Goal: Navigation & Orientation: Find specific page/section

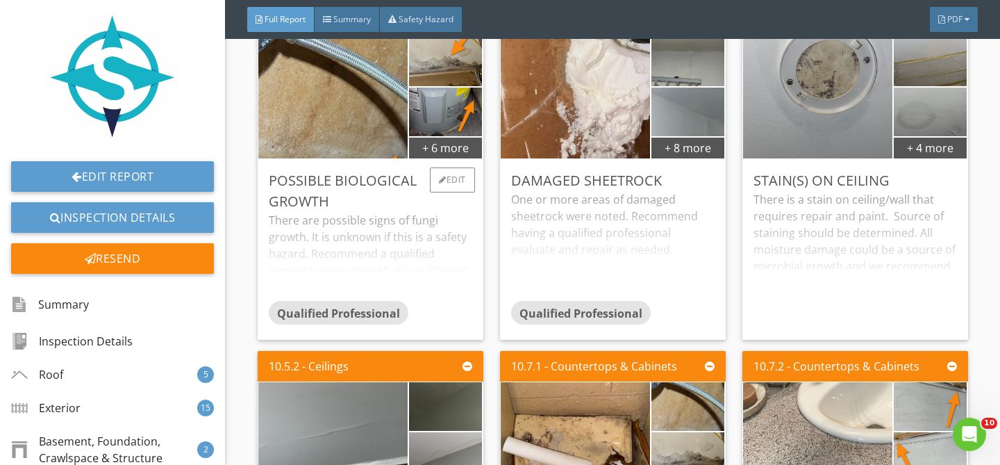
scroll to position [11061, 0]
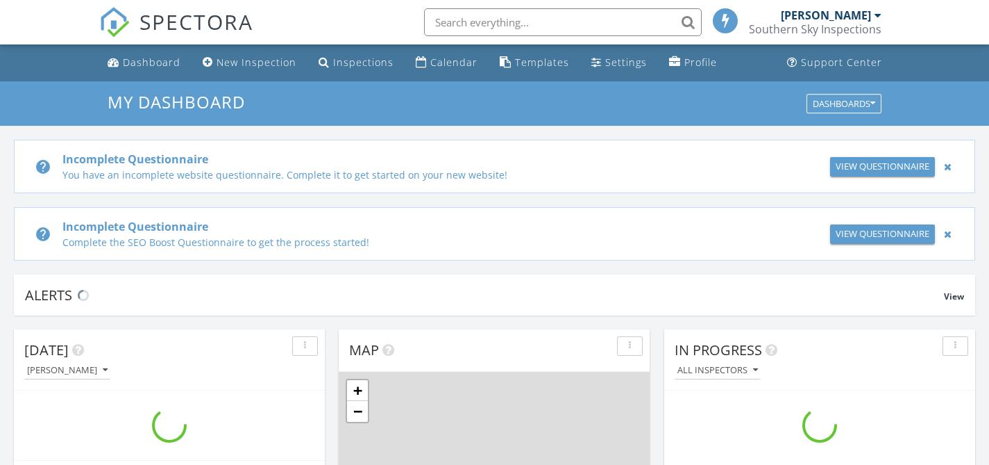
scroll to position [1285, 1011]
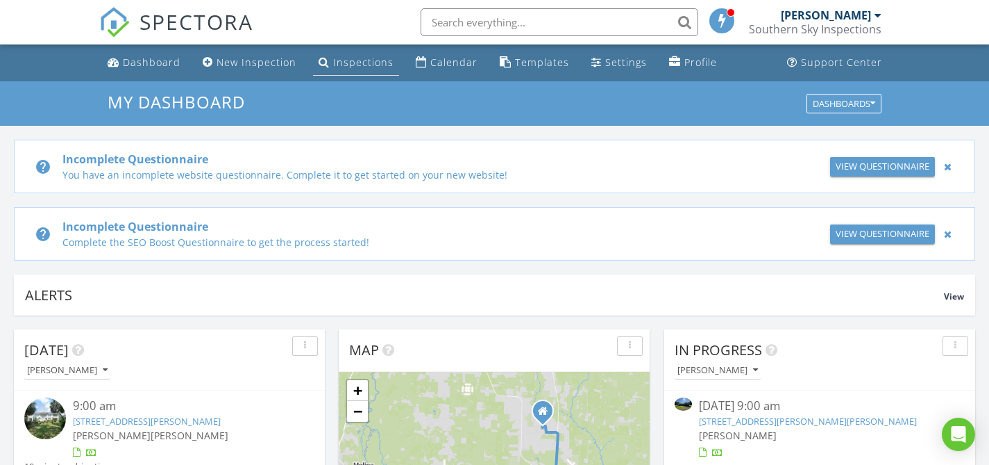
click at [343, 60] on div "Inspections" at bounding box center [363, 62] width 60 height 13
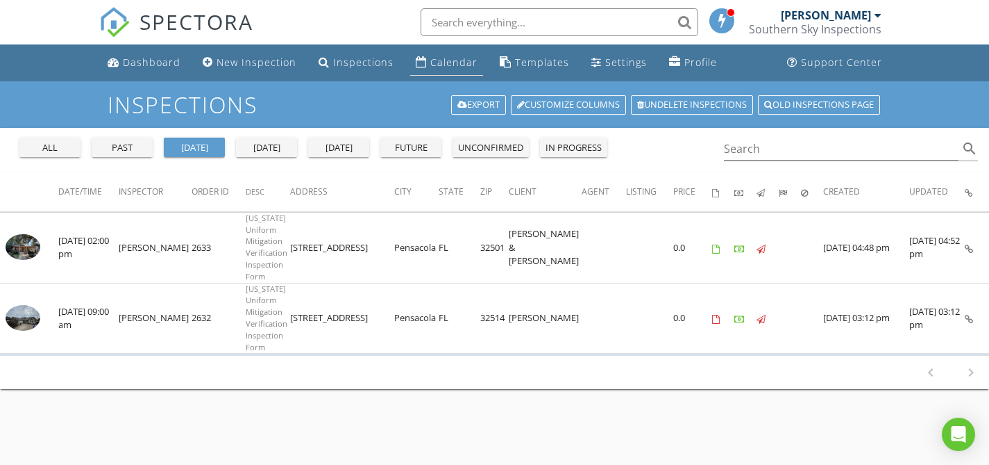
click at [430, 67] on div "Calendar" at bounding box center [453, 62] width 47 height 13
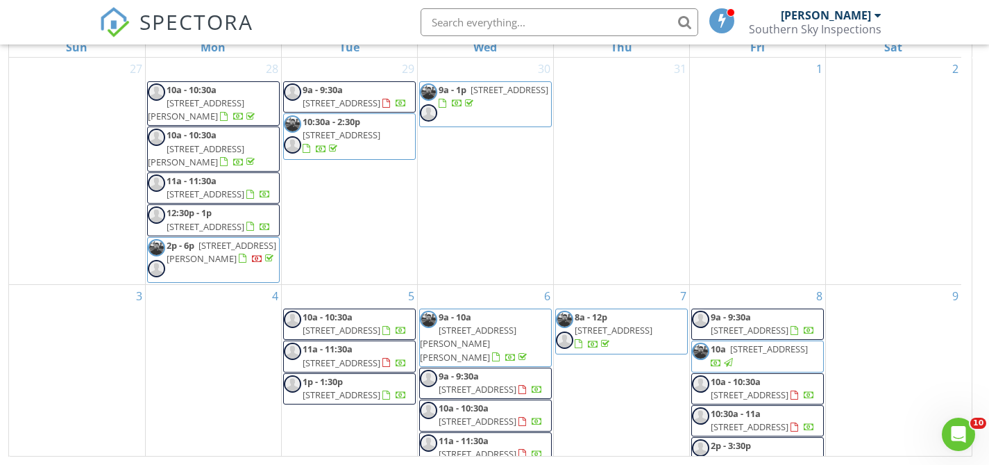
scroll to position [834, 0]
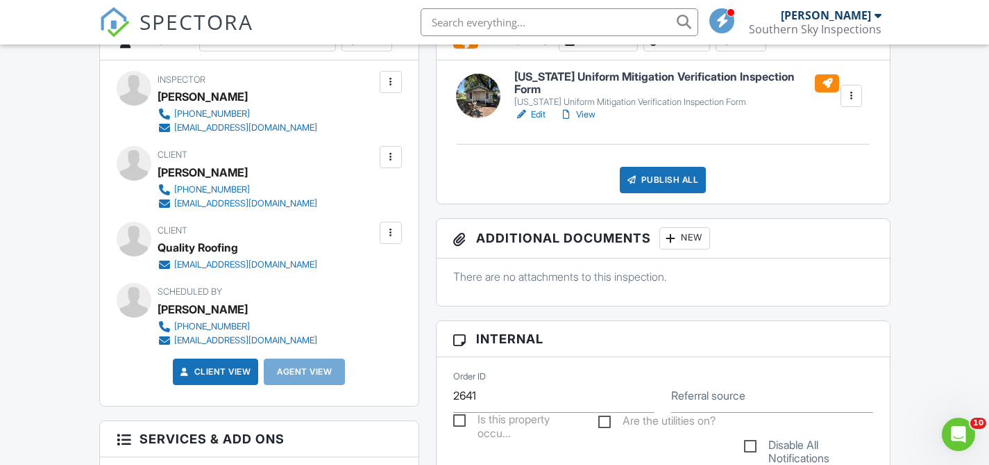
click at [390, 154] on div at bounding box center [391, 157] width 14 height 14
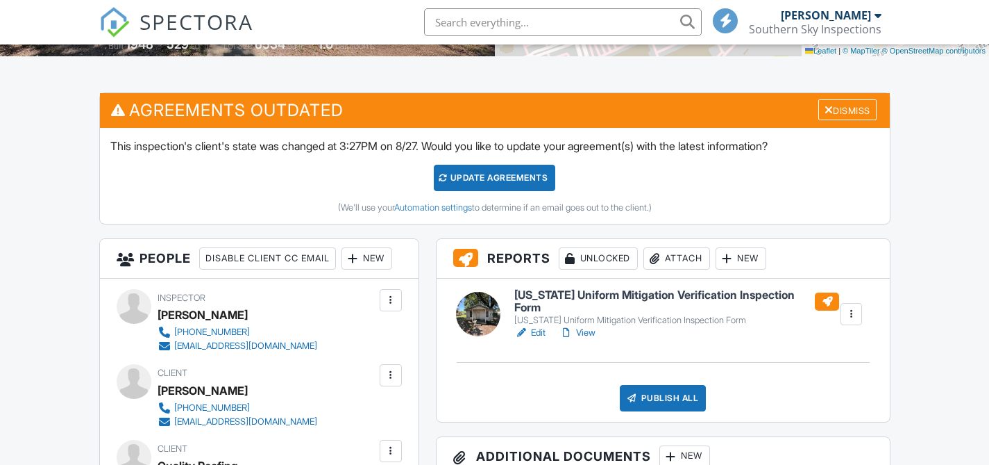
click at [589, 333] on link "View" at bounding box center [578, 333] width 36 height 14
